Goal: Task Accomplishment & Management: Manage account settings

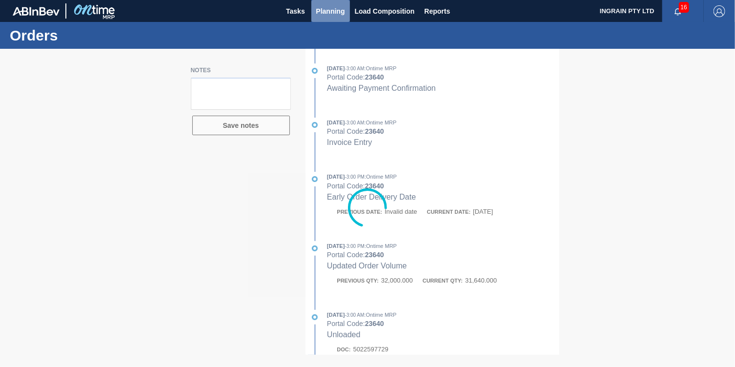
click at [341, 11] on span "Planning" at bounding box center [330, 11] width 29 height 12
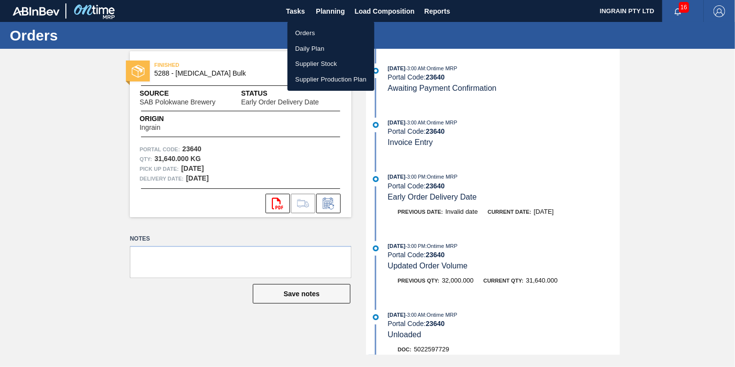
click at [312, 30] on li "Orders" at bounding box center [330, 33] width 87 height 16
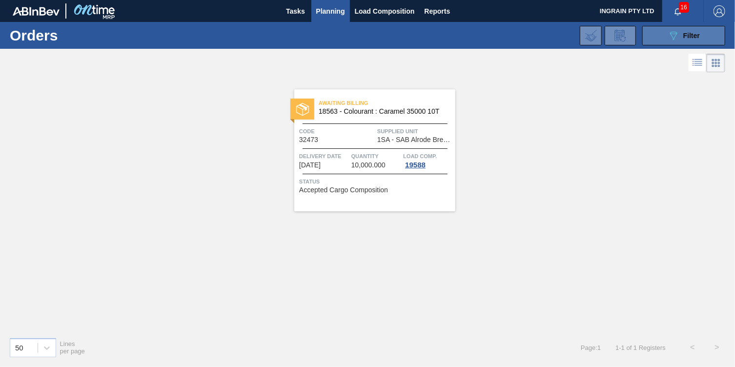
click at [661, 35] on button "089F7B8B-B2A5-4AFE-B5C0-19BA573D28AC Filter" at bounding box center [683, 36] width 83 height 20
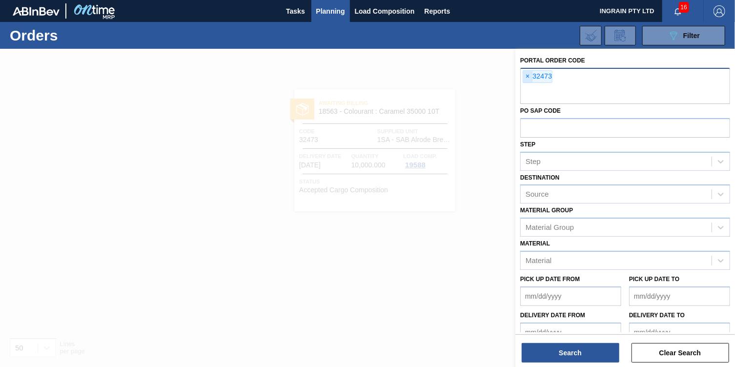
click at [525, 78] on span "×" at bounding box center [527, 77] width 9 height 12
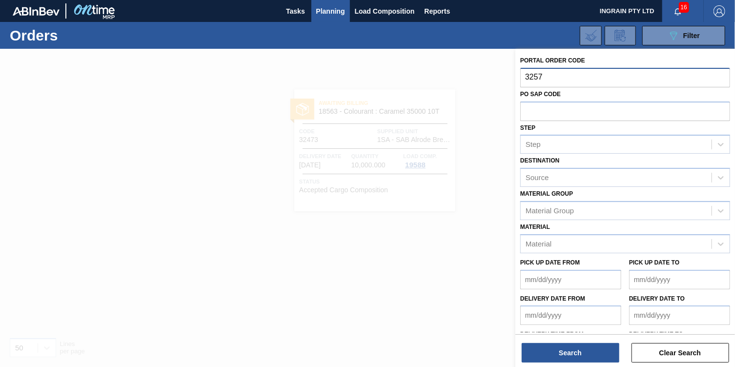
type input "32575"
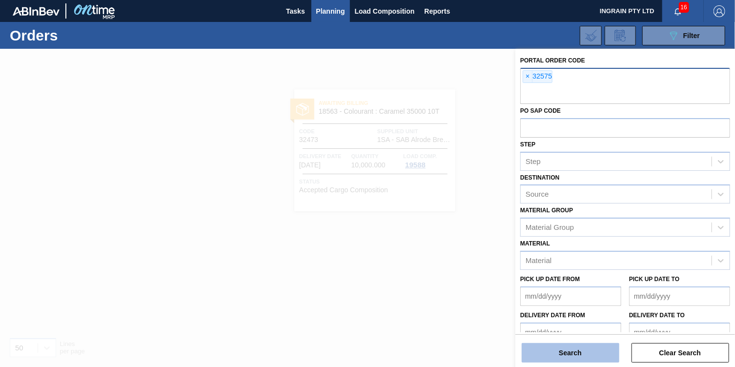
click at [556, 351] on button "Search" at bounding box center [570, 353] width 98 height 20
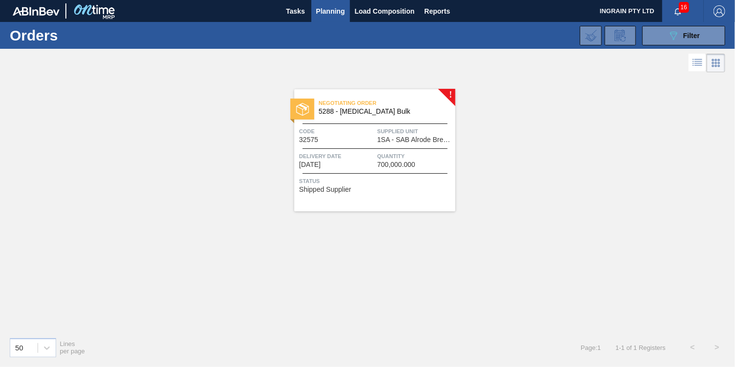
click at [413, 135] on span "Supplied Unit" at bounding box center [415, 131] width 76 height 10
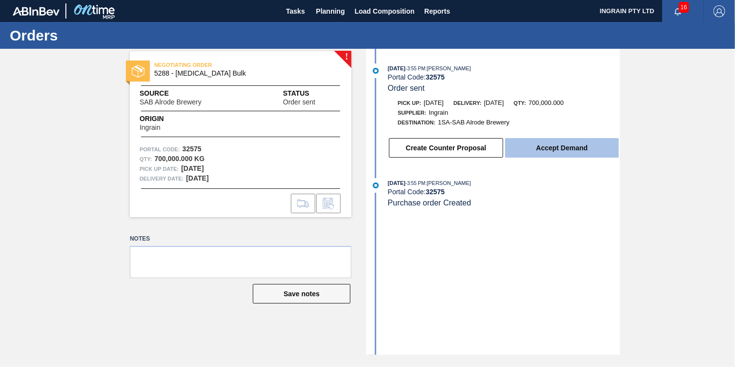
click at [581, 149] on button "Accept Demand" at bounding box center [562, 148] width 114 height 20
